Goal: Task Accomplishment & Management: Use online tool/utility

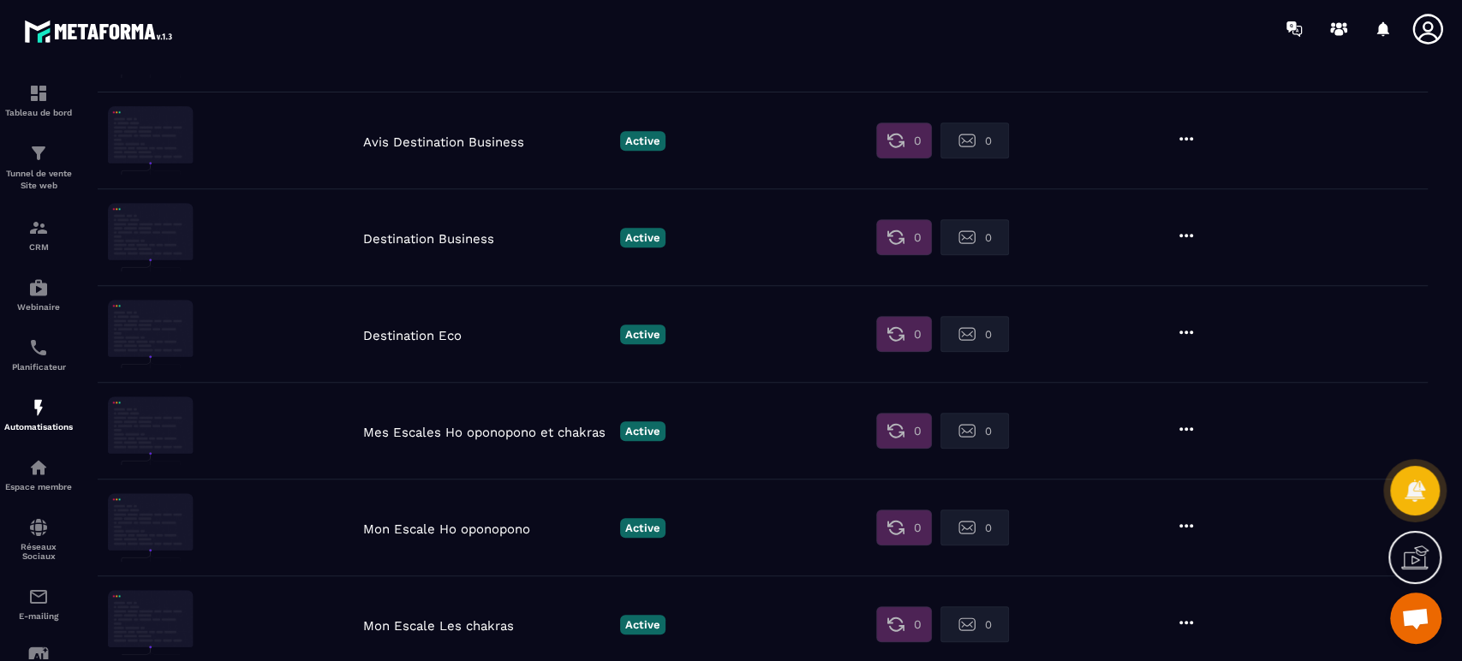
scroll to position [730, 0]
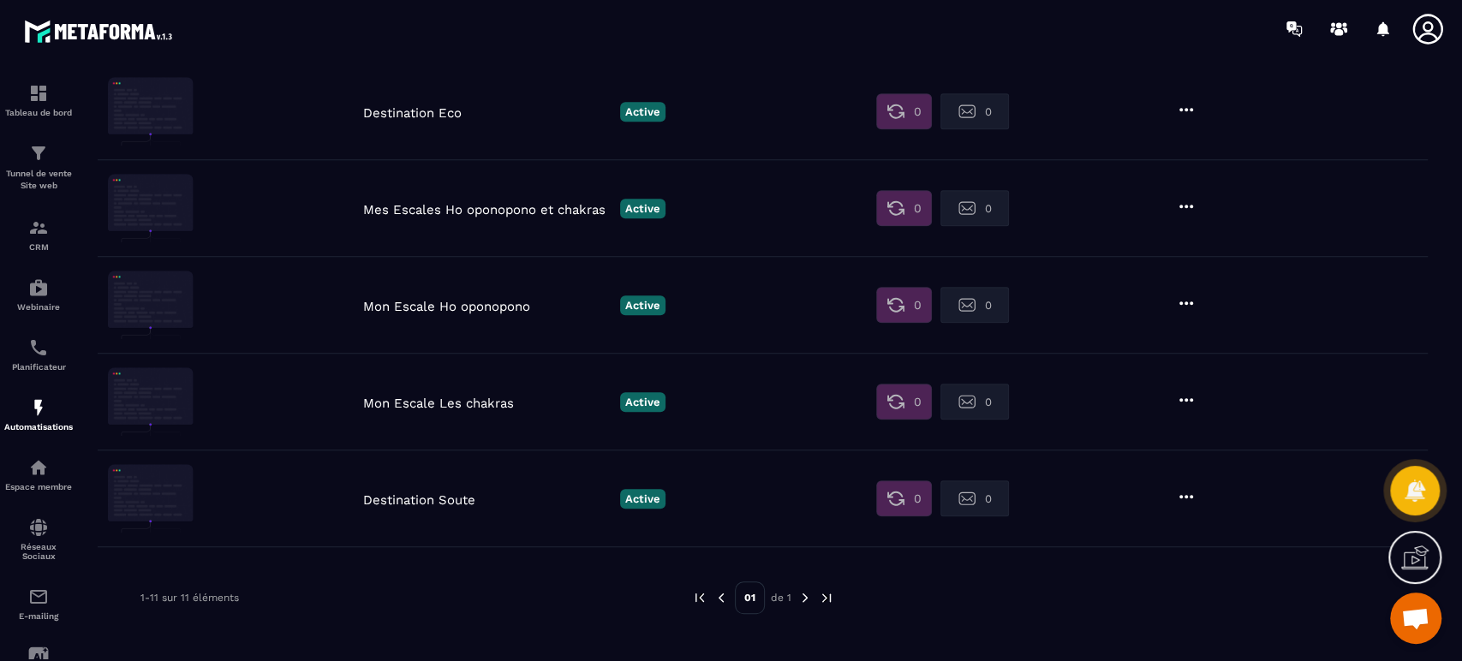
click at [459, 409] on p "Mon Escale Les chakras" at bounding box center [487, 403] width 248 height 15
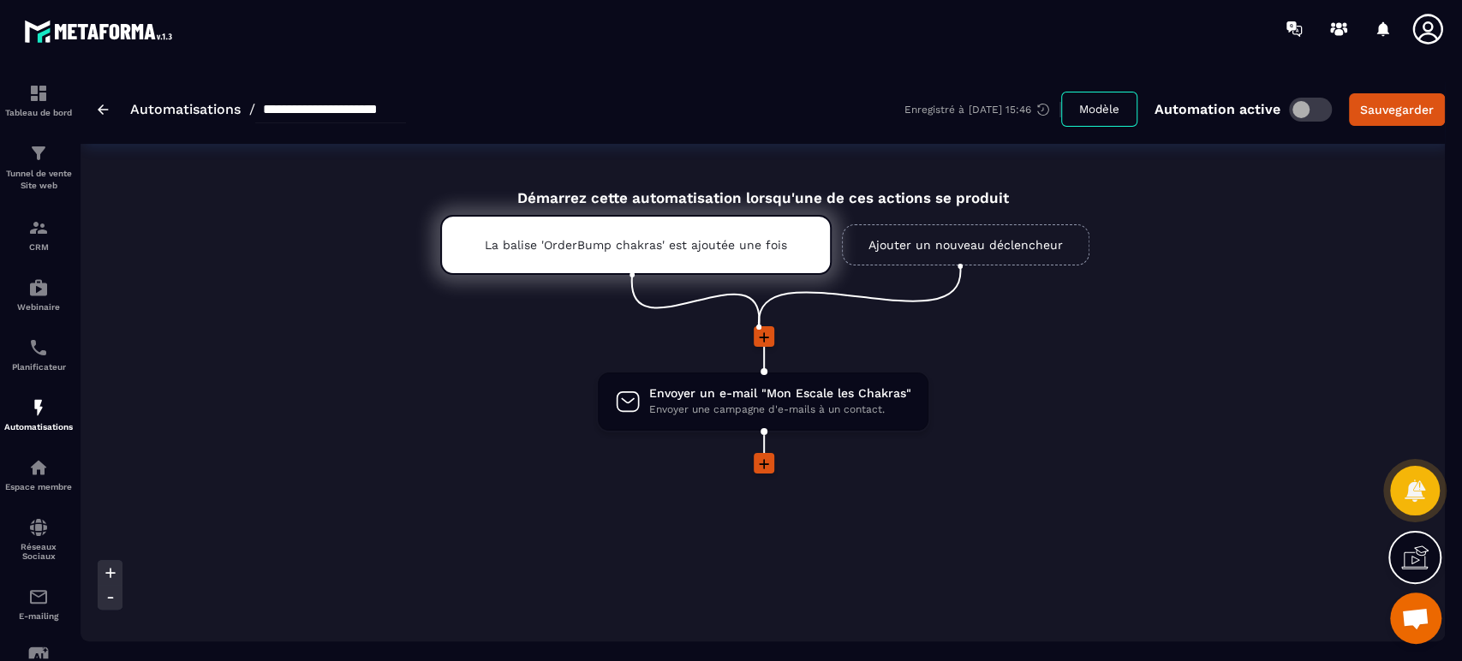
click at [730, 248] on p "La balise 'OrderBump chakras' est ajoutée une fois" at bounding box center [636, 245] width 302 height 14
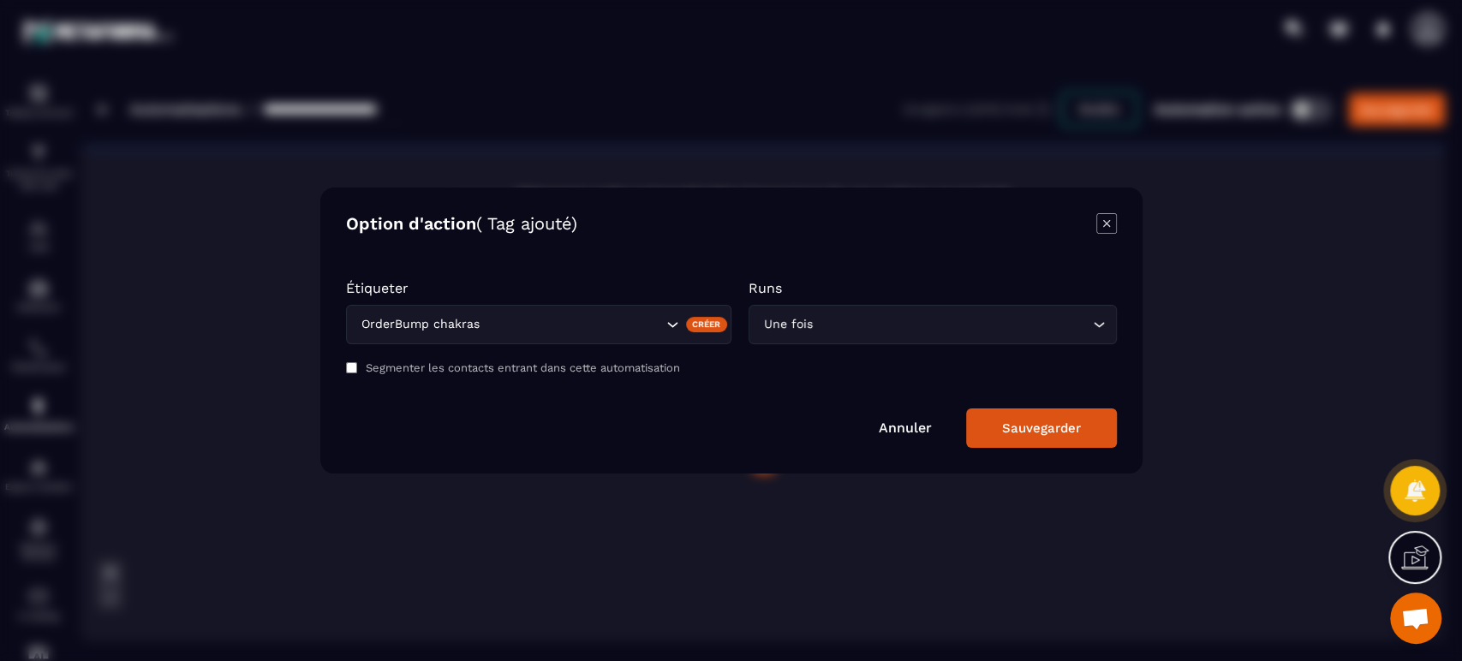
click at [910, 421] on link "Annuler" at bounding box center [905, 428] width 53 height 16
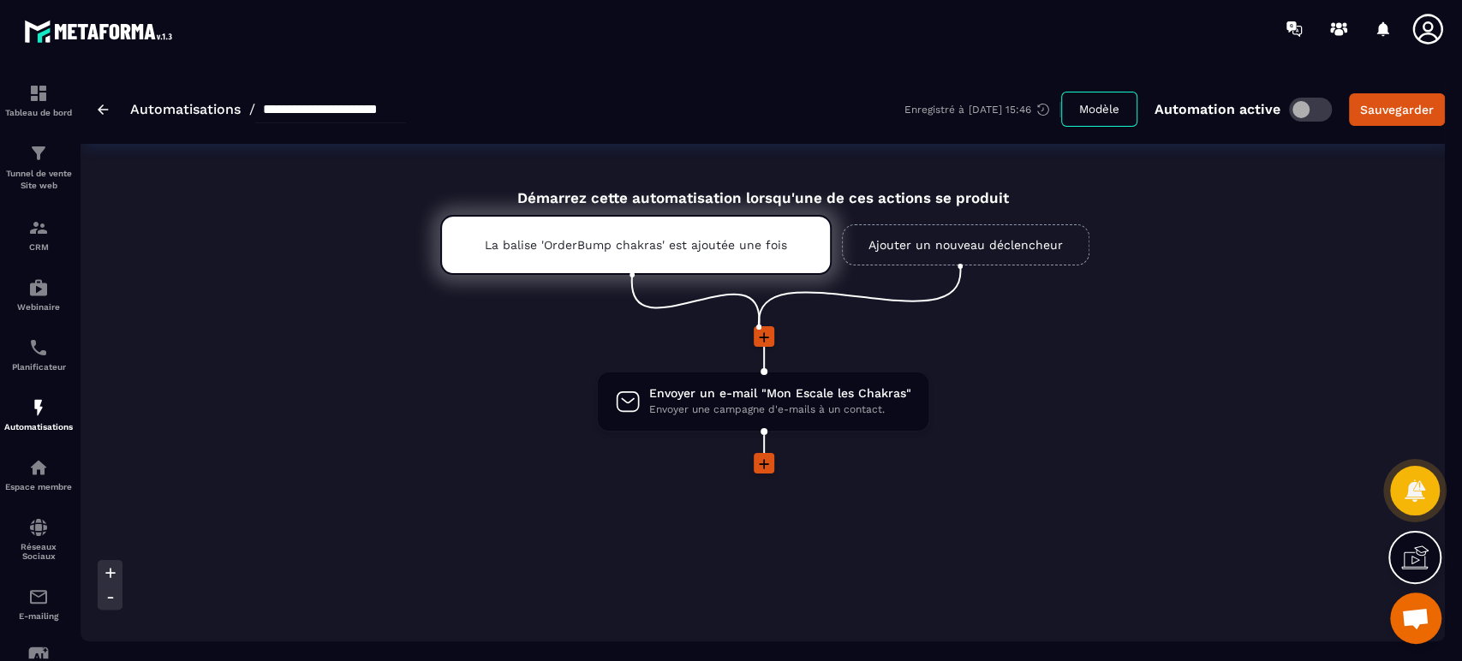
click at [37, 172] on p "Tunnel de vente Site web" at bounding box center [38, 180] width 69 height 24
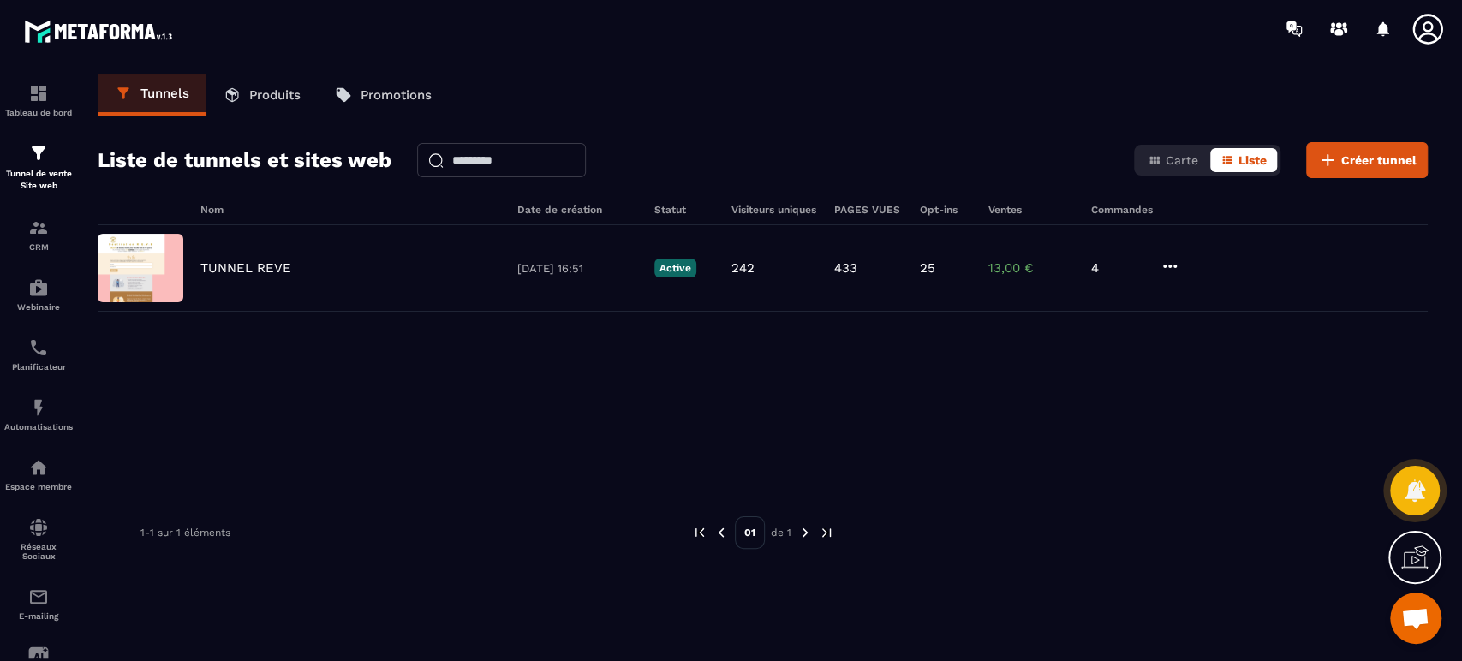
click at [248, 262] on p "TUNNEL REVE" at bounding box center [245, 267] width 91 height 15
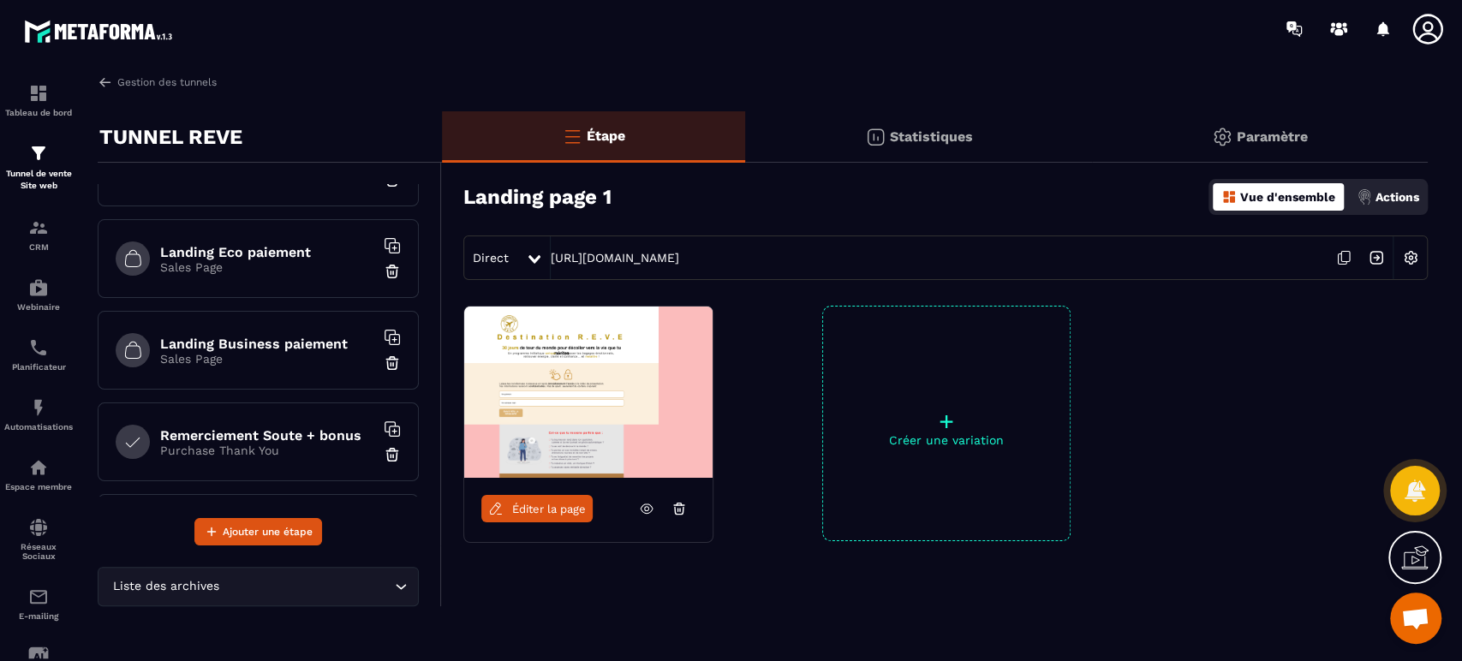
scroll to position [228, 0]
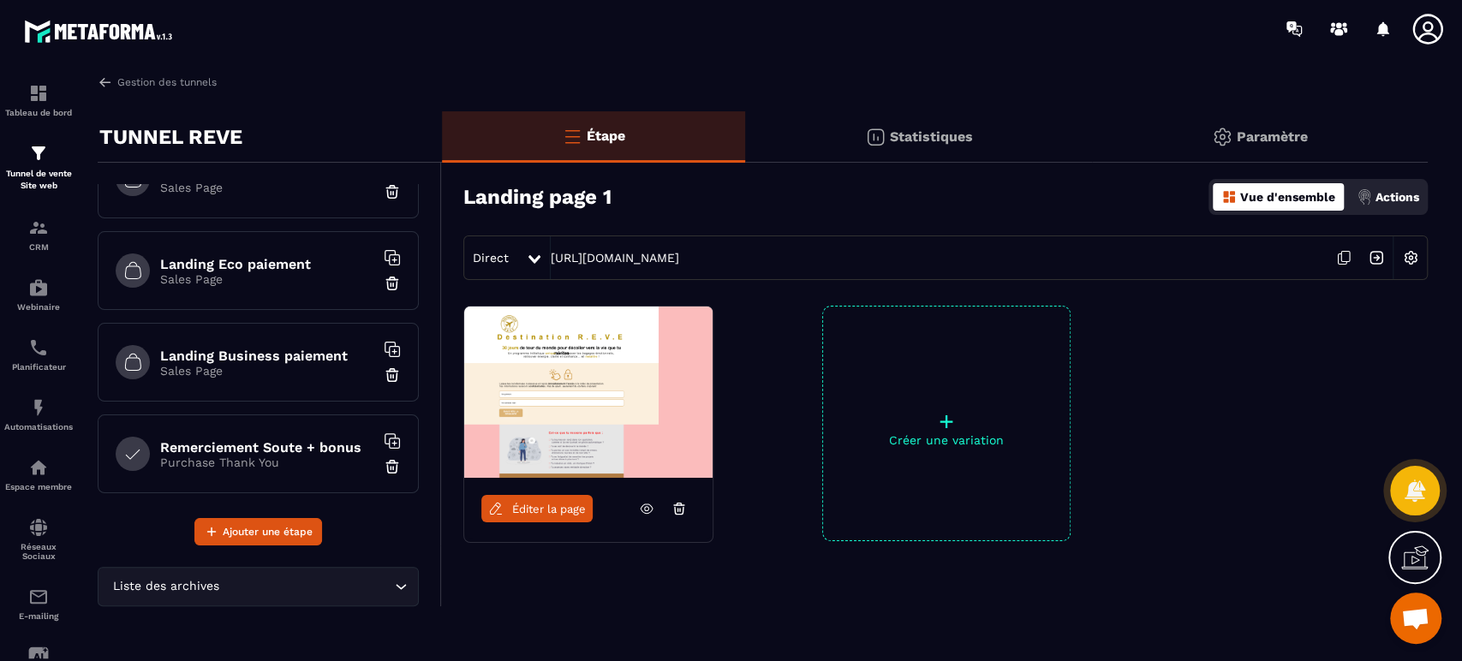
click at [258, 364] on p "Sales Page" at bounding box center [267, 371] width 214 height 14
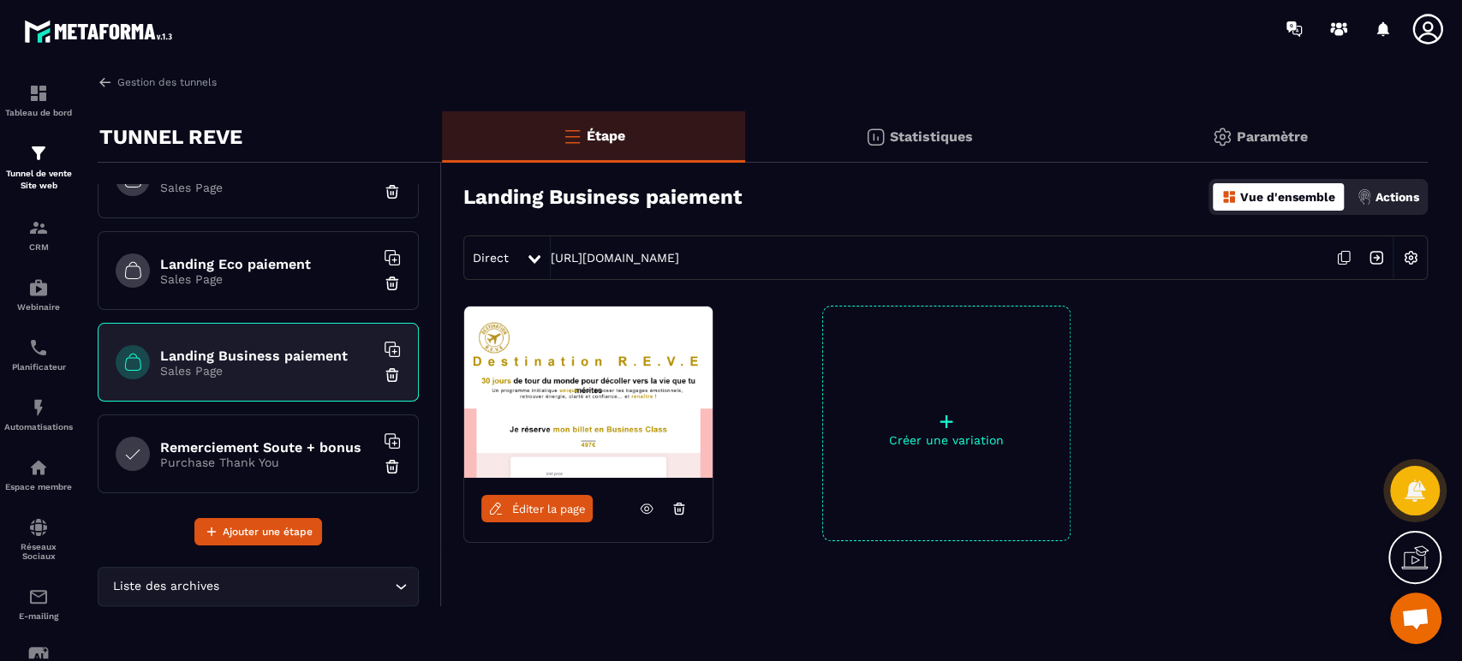
click at [557, 512] on span "Éditer la page" at bounding box center [549, 509] width 74 height 13
